Goal: Navigation & Orientation: Understand site structure

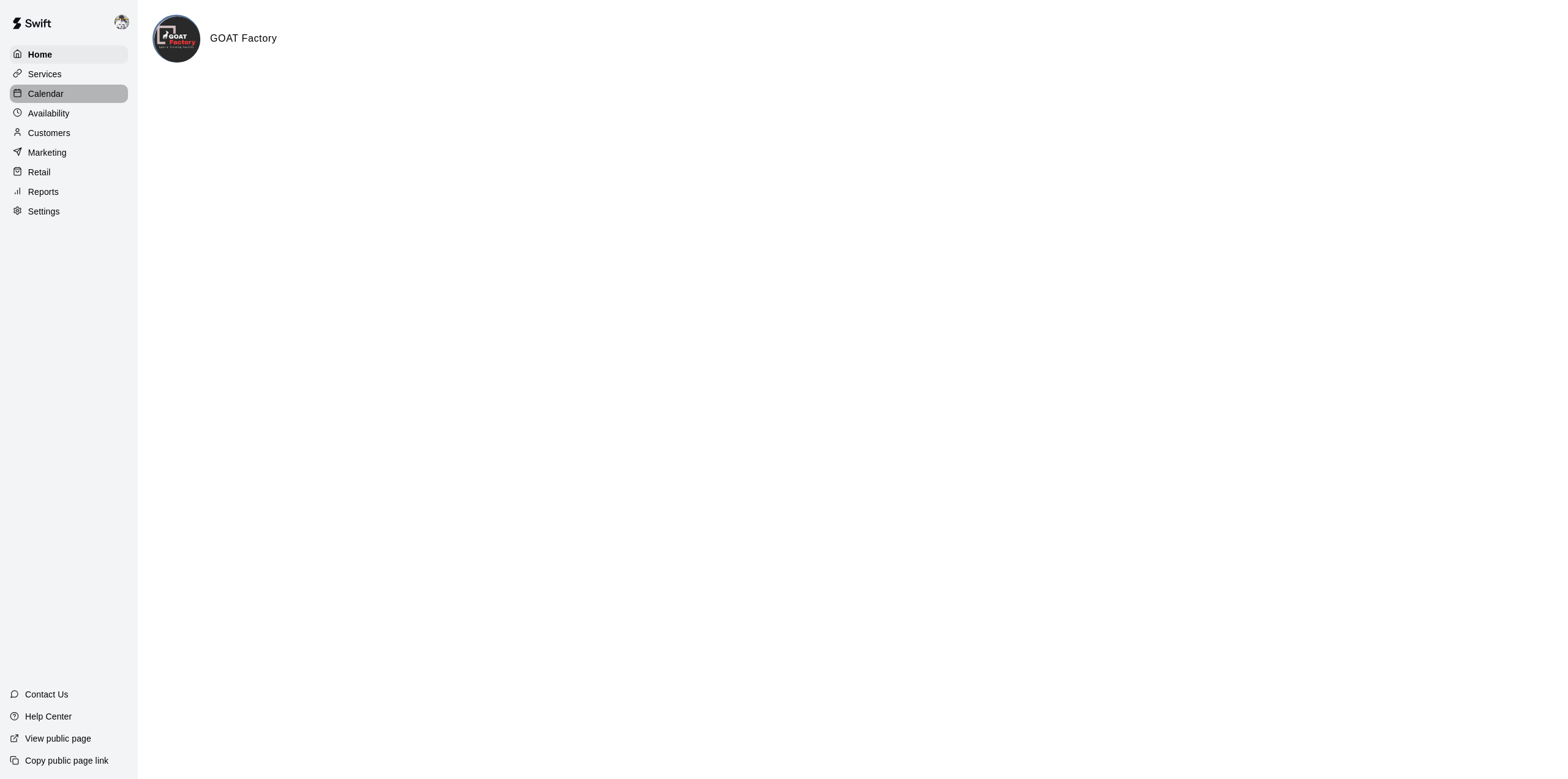
click at [53, 92] on p "Calendar" at bounding box center [45, 94] width 36 height 12
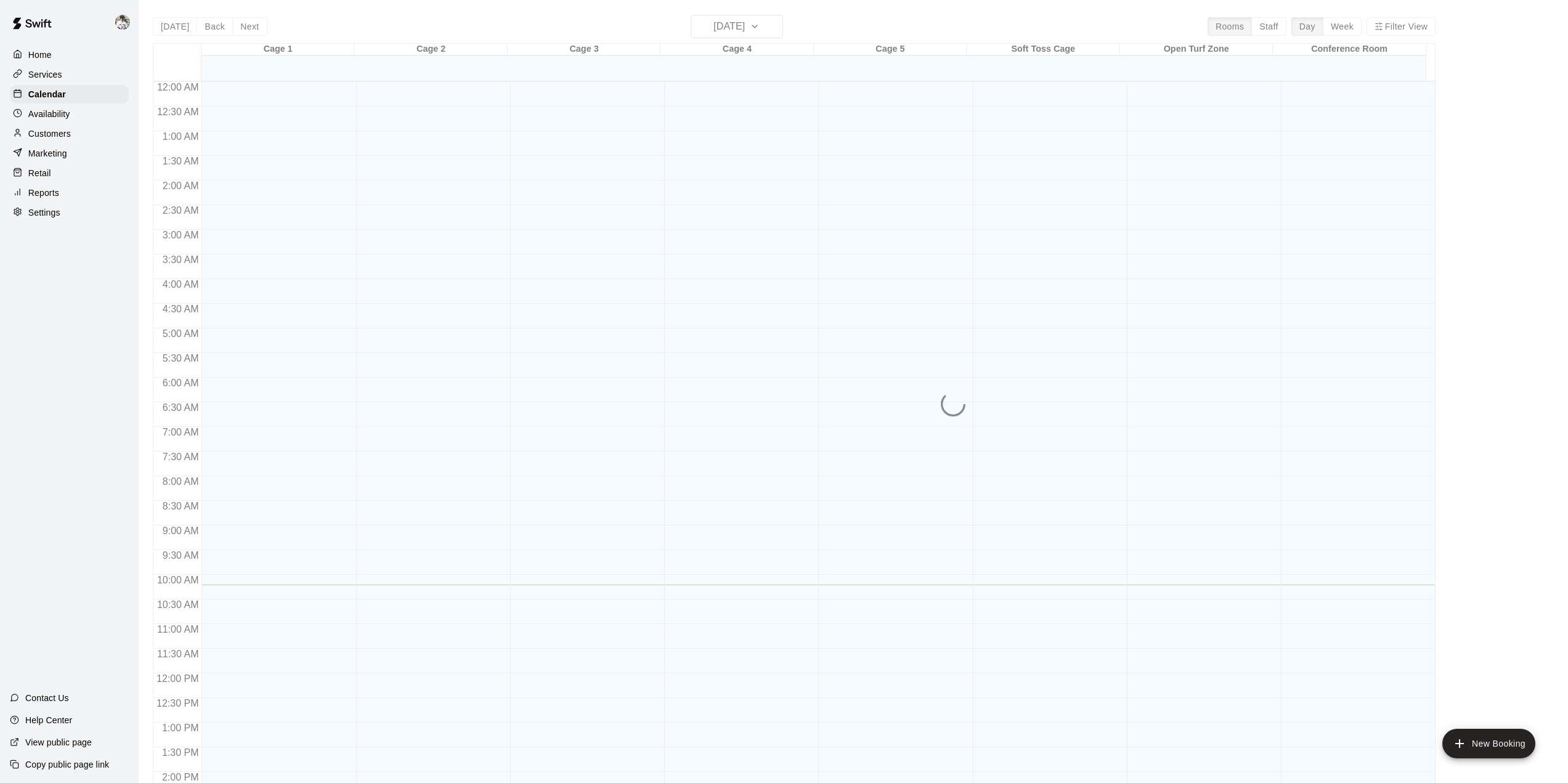
scroll to position [430, 0]
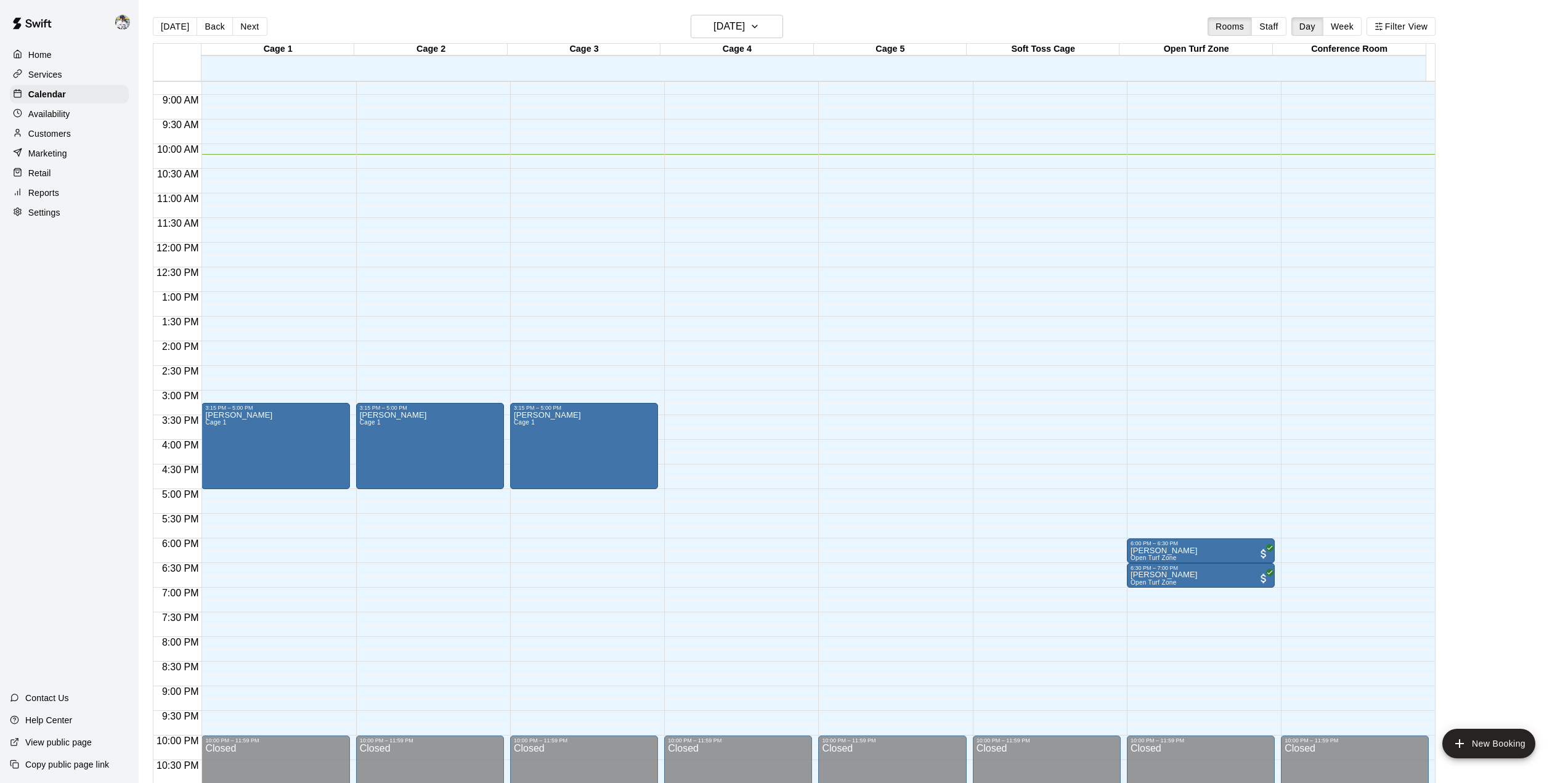
click at [42, 199] on p "Reports" at bounding box center [43, 193] width 31 height 12
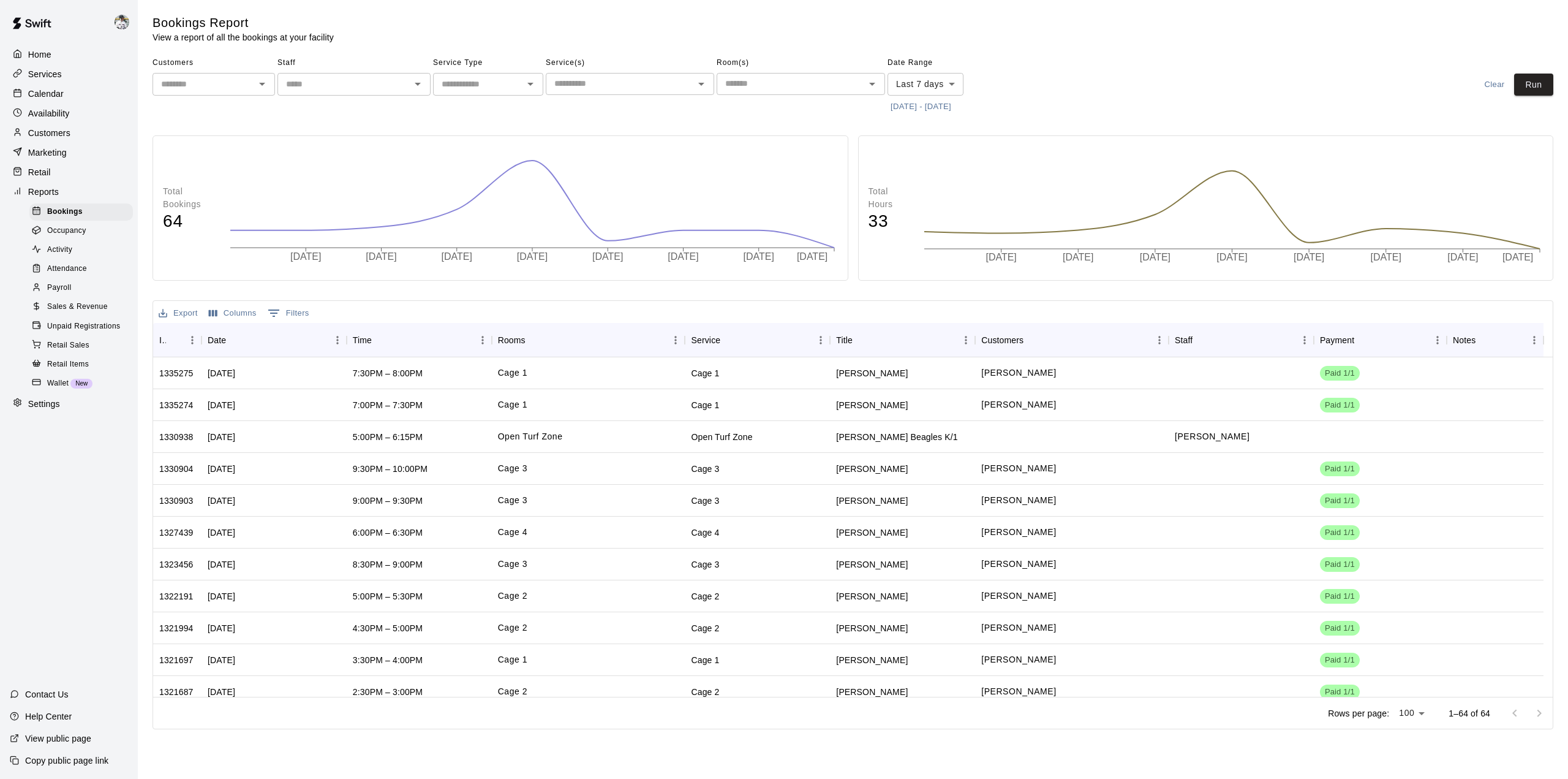
click at [57, 275] on span "Attendance" at bounding box center [67, 269] width 40 height 12
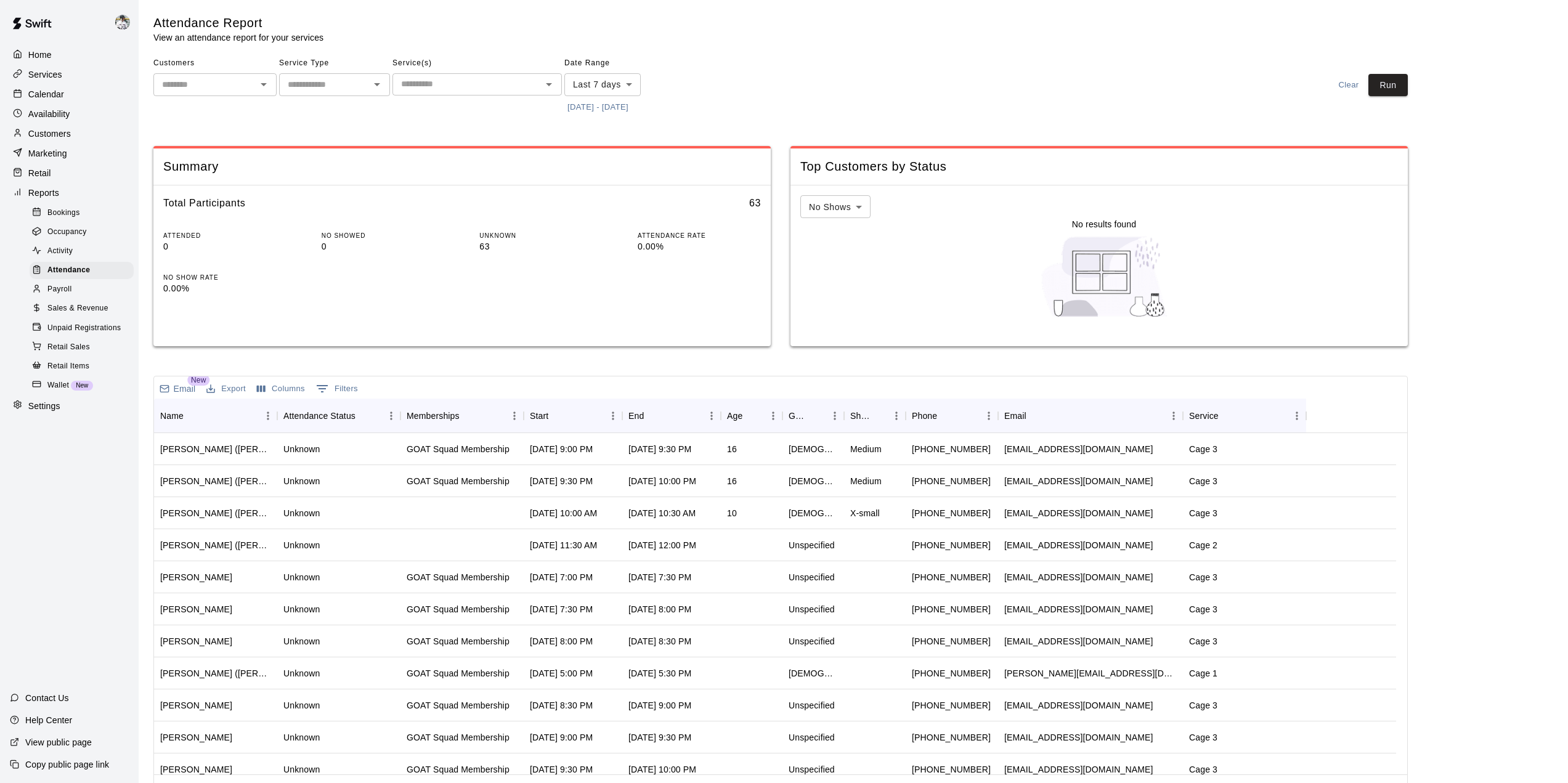
click at [59, 296] on span "Payroll" at bounding box center [59, 289] width 24 height 12
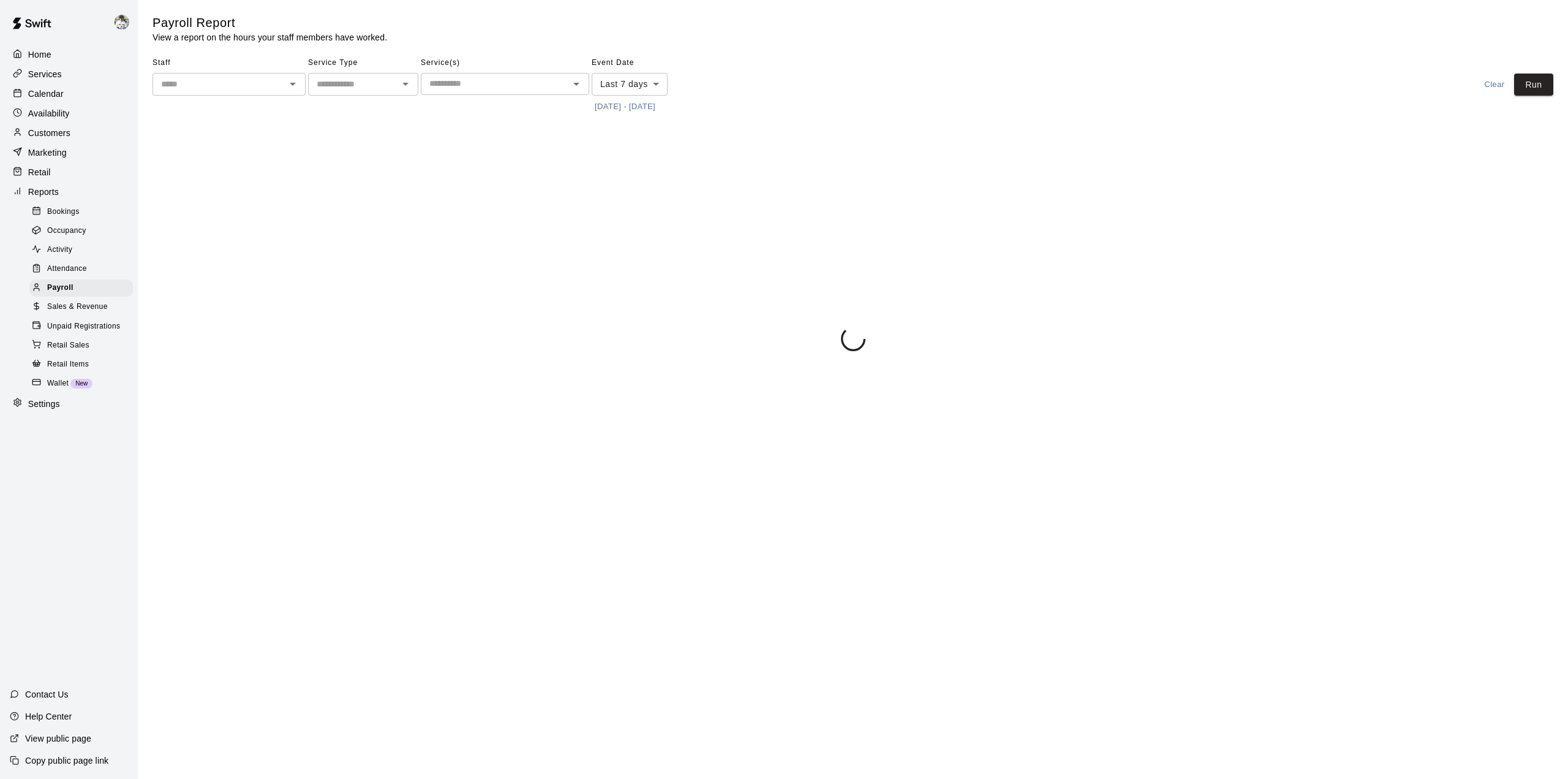
click at [59, 313] on span "Sales & Revenue" at bounding box center [77, 307] width 60 height 12
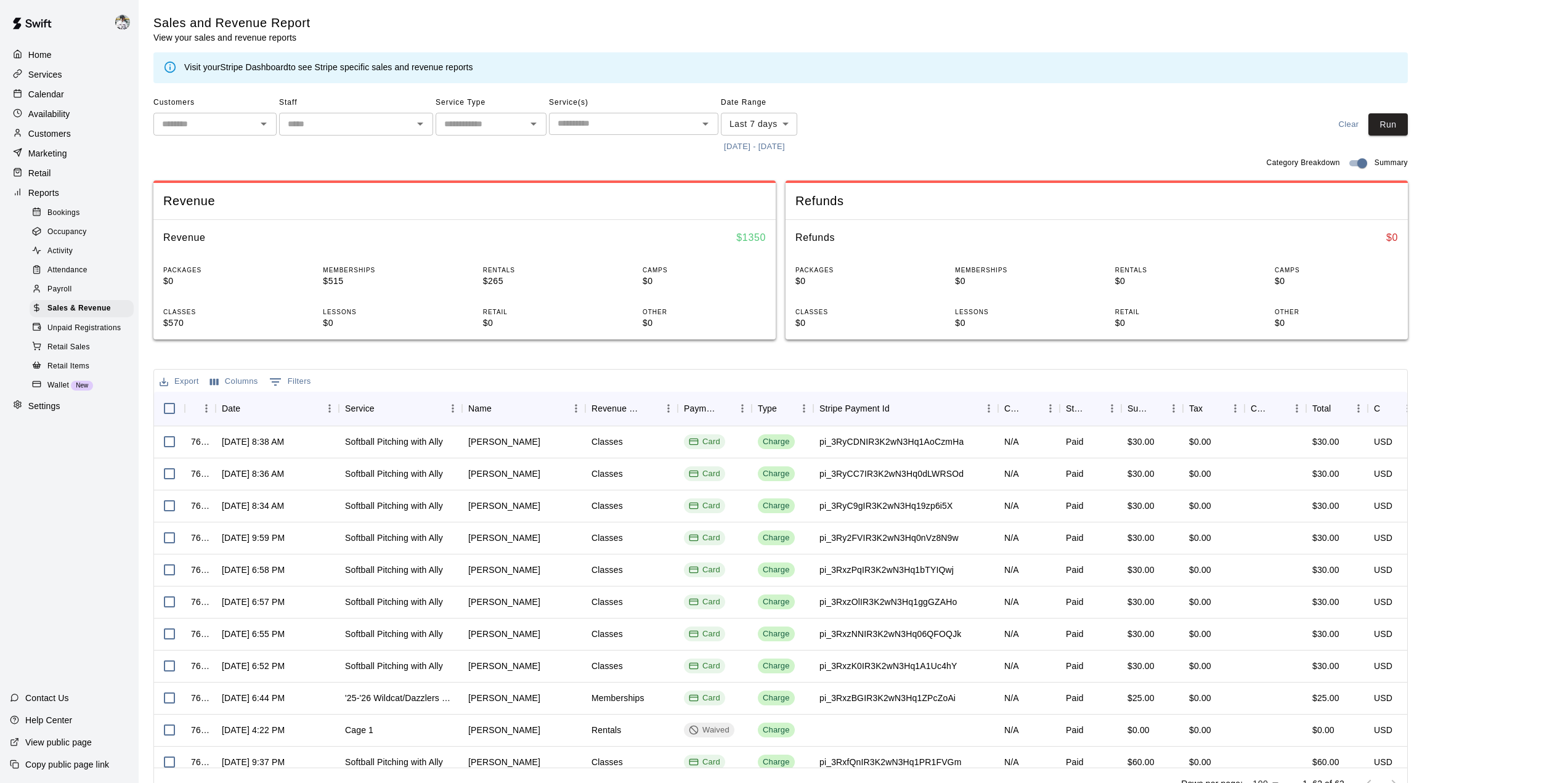
click at [41, 58] on p "Home" at bounding box center [40, 55] width 24 height 12
